Goal: Book appointment/travel/reservation

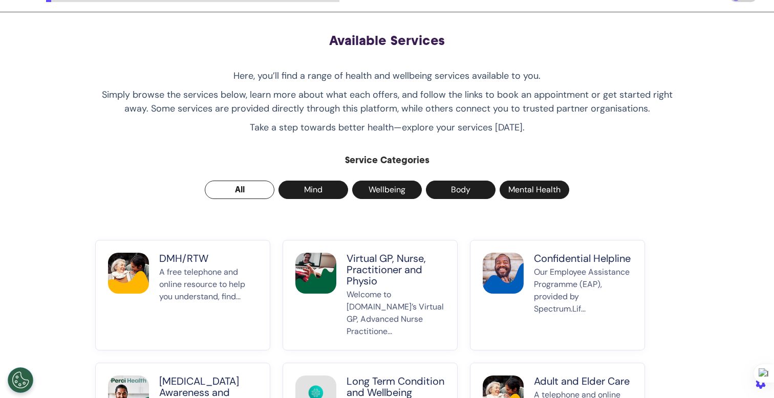
scroll to position [35, 0]
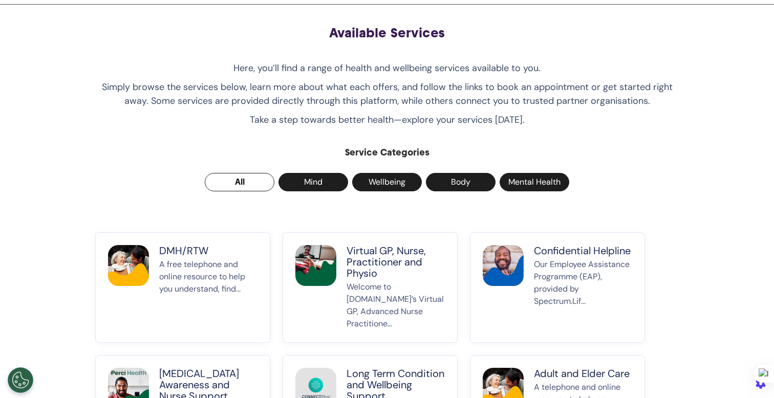
click at [224, 271] on p "A free telephone and online resource to help you understand, find..." at bounding box center [208, 295] width 98 height 72
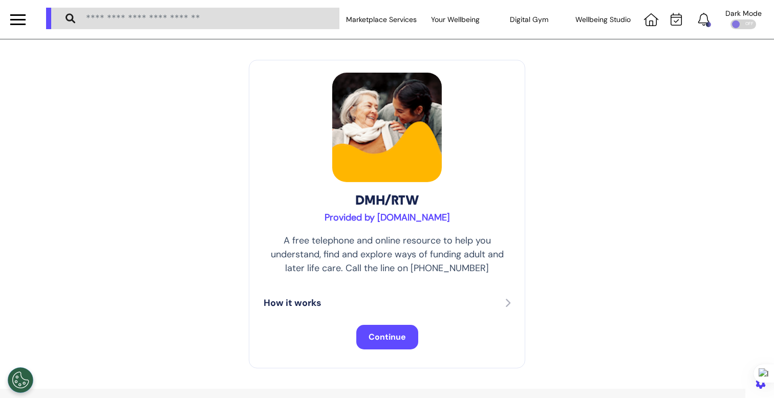
click at [378, 340] on span "Continue" at bounding box center [387, 337] width 37 height 11
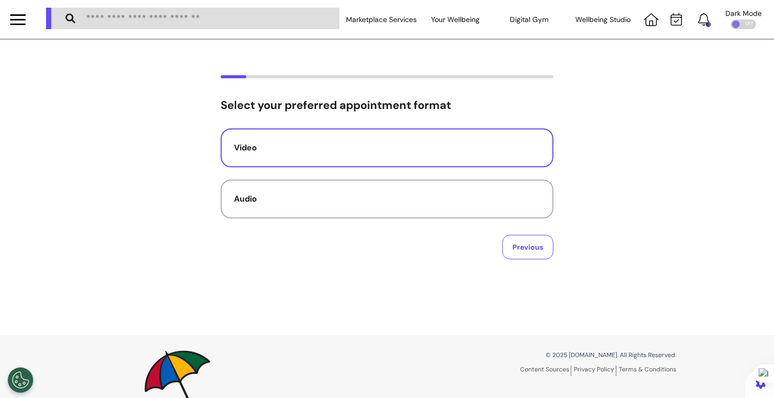
click at [420, 145] on div "Video" at bounding box center [387, 148] width 306 height 12
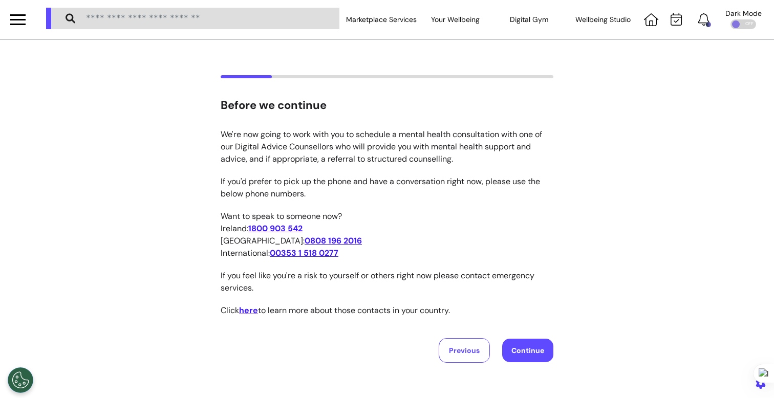
click at [536, 359] on button "Continue" at bounding box center [527, 351] width 51 height 24
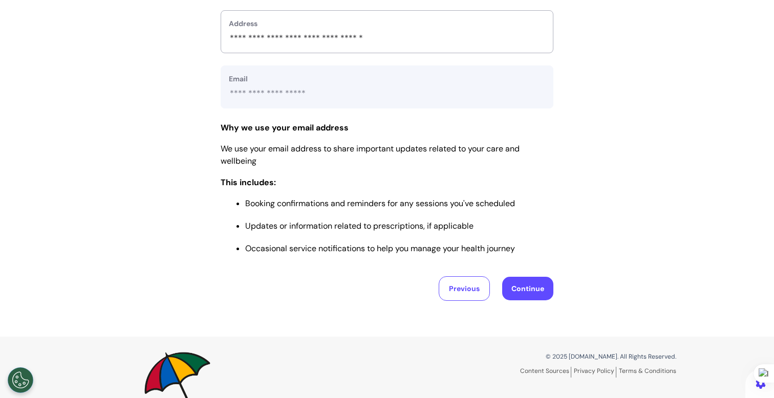
scroll to position [412, 0]
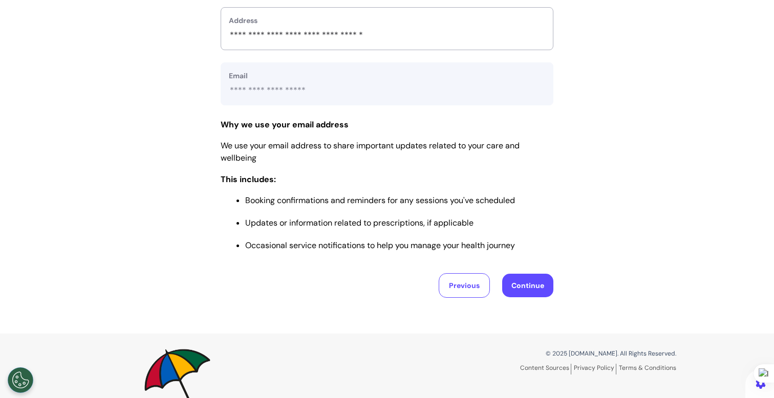
click at [528, 289] on button "Continue" at bounding box center [527, 286] width 51 height 24
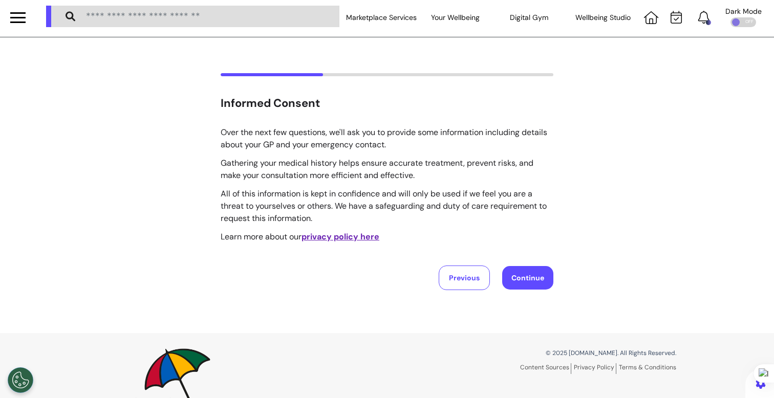
scroll to position [0, 0]
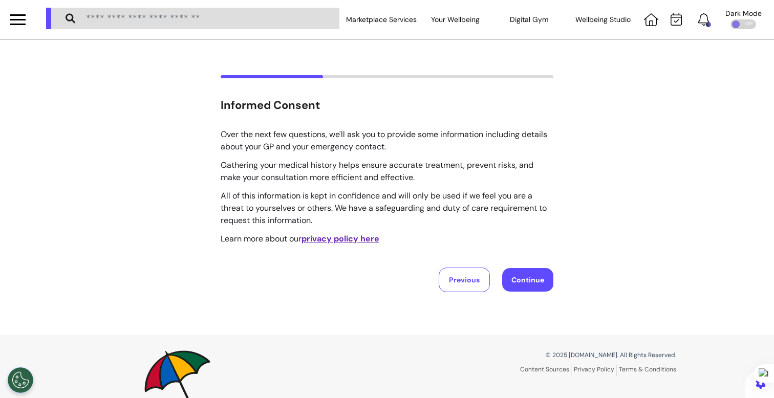
click at [527, 280] on button "Continue" at bounding box center [527, 280] width 51 height 24
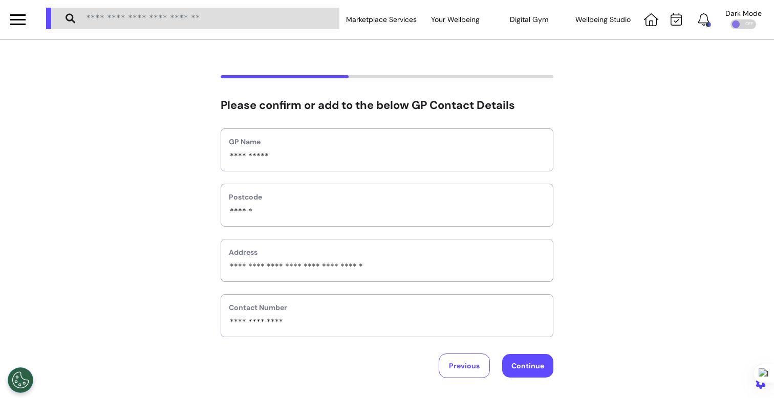
click at [530, 364] on button "Continue" at bounding box center [527, 366] width 51 height 24
select select "**********"
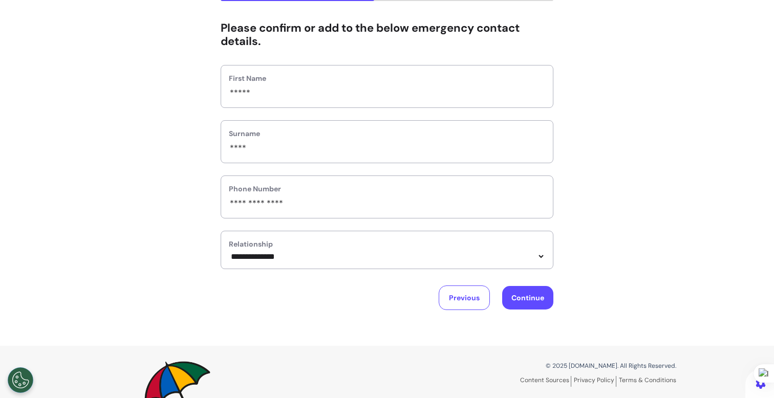
scroll to position [79, 0]
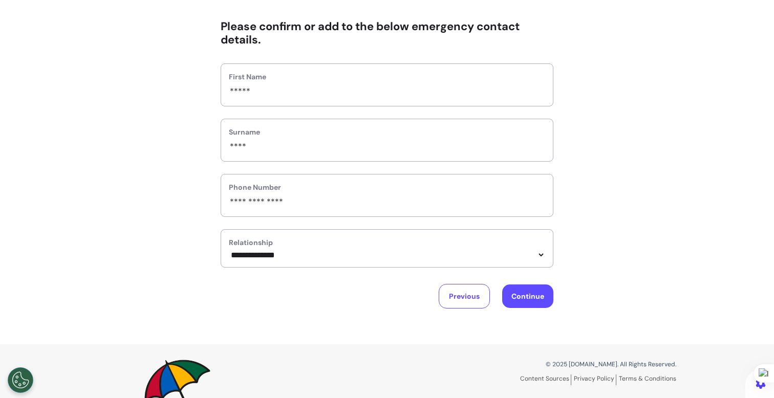
click at [534, 292] on button "Continue" at bounding box center [527, 297] width 51 height 24
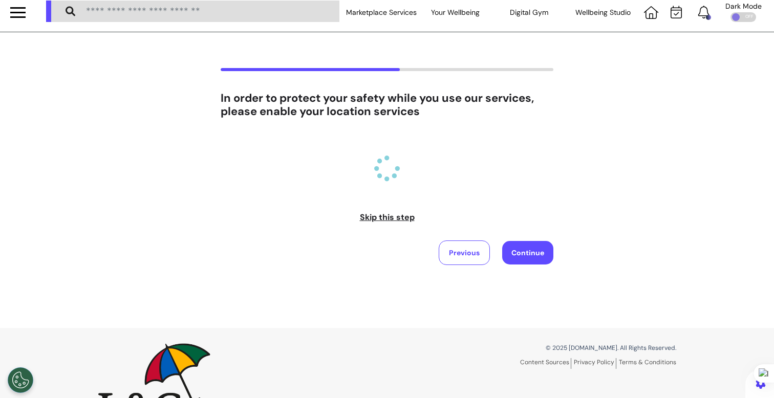
scroll to position [0, 0]
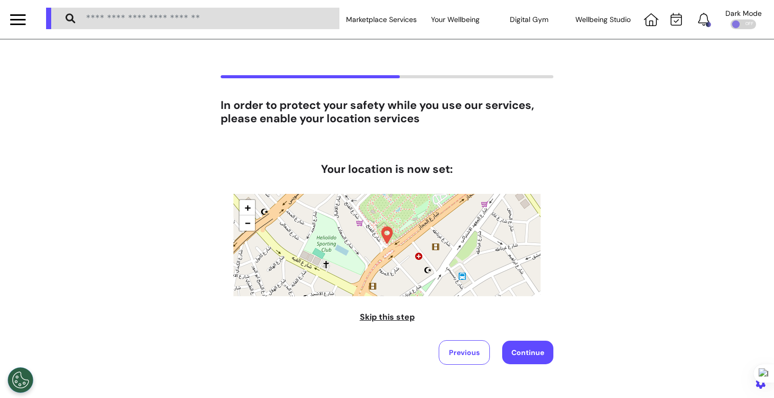
click at [385, 320] on span "Skip this step" at bounding box center [387, 317] width 55 height 11
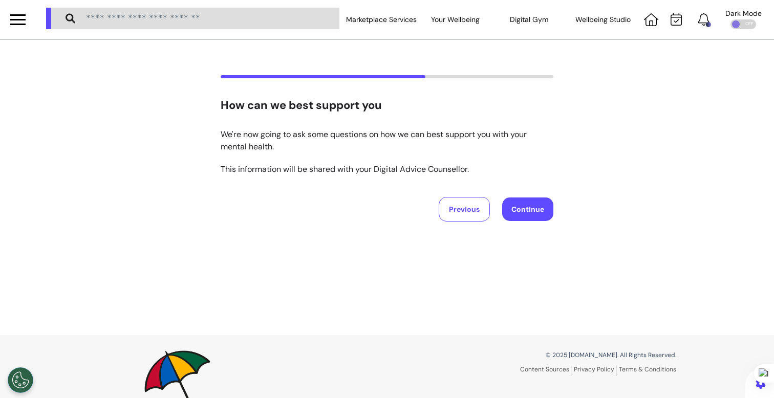
click at [547, 227] on div "How can we best support you We're now going to ask some questions on how we can…" at bounding box center [387, 187] width 774 height 296
click at [524, 211] on button "Continue" at bounding box center [527, 210] width 51 height 24
